Goal: Information Seeking & Learning: Learn about a topic

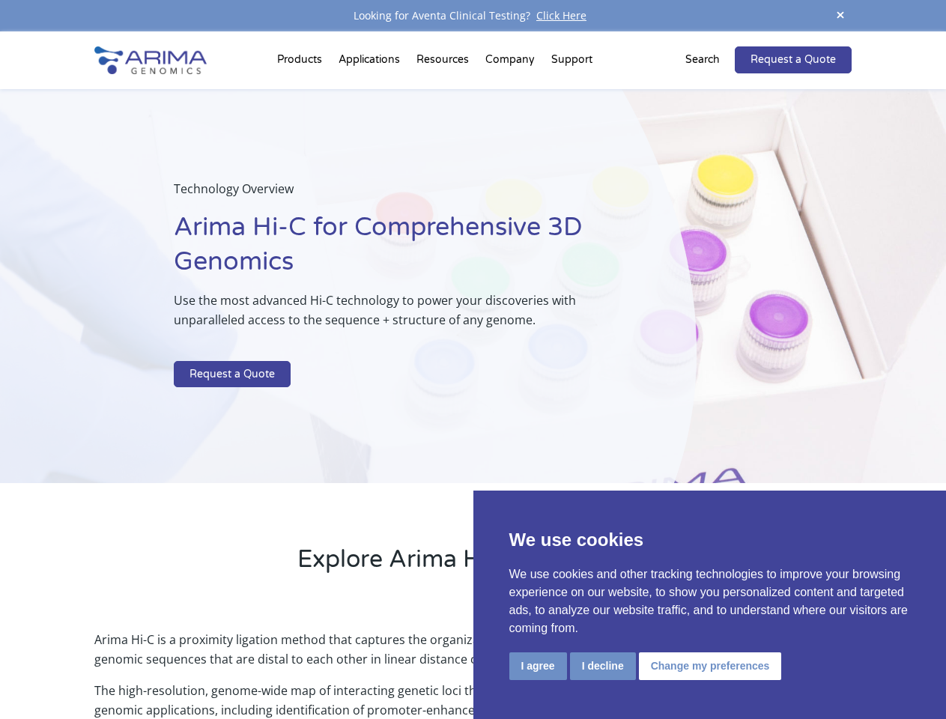
click at [473, 360] on p at bounding box center [397, 351] width 447 height 19
click at [538, 666] on button "I agree" at bounding box center [538, 666] width 58 height 28
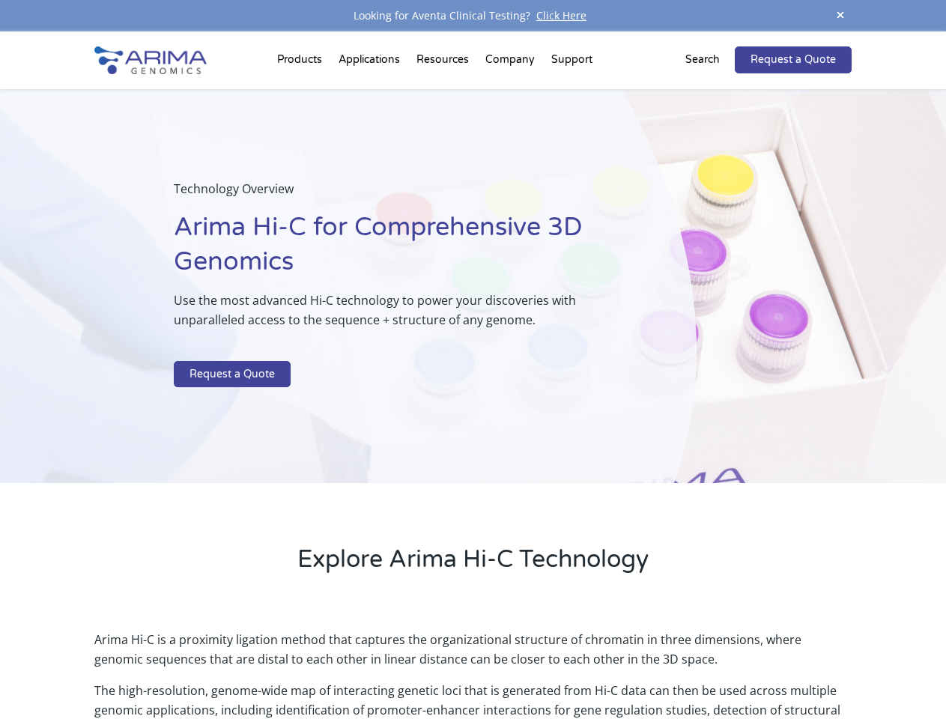
click at [602, 666] on p "Arima Hi-C is a proximity ligation method that captures the organizational stru…" at bounding box center [472, 655] width 756 height 51
click at [708, 666] on p "Arima Hi-C is a proximity ligation method that captures the organizational stru…" at bounding box center [472, 655] width 756 height 51
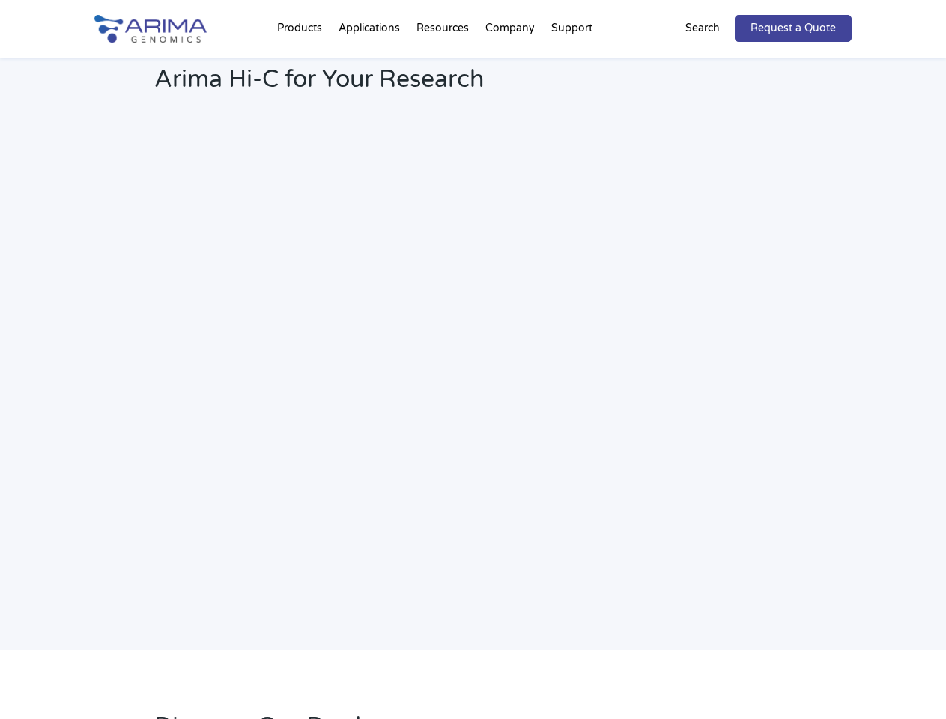
click at [444, 63] on h2 "Webinar: Hear More About the Benefits of Arima Hi-C for Your Research" at bounding box center [402, 68] width 497 height 79
click at [511, 63] on h2 "Webinar: Hear More About the Benefits of Arima Hi-C for Your Research" at bounding box center [402, 68] width 497 height 79
click at [571, 63] on h2 "Webinar: Hear More About the Benefits of Arima Hi-C for Your Research" at bounding box center [402, 68] width 497 height 79
